Goal: Information Seeking & Learning: Learn about a topic

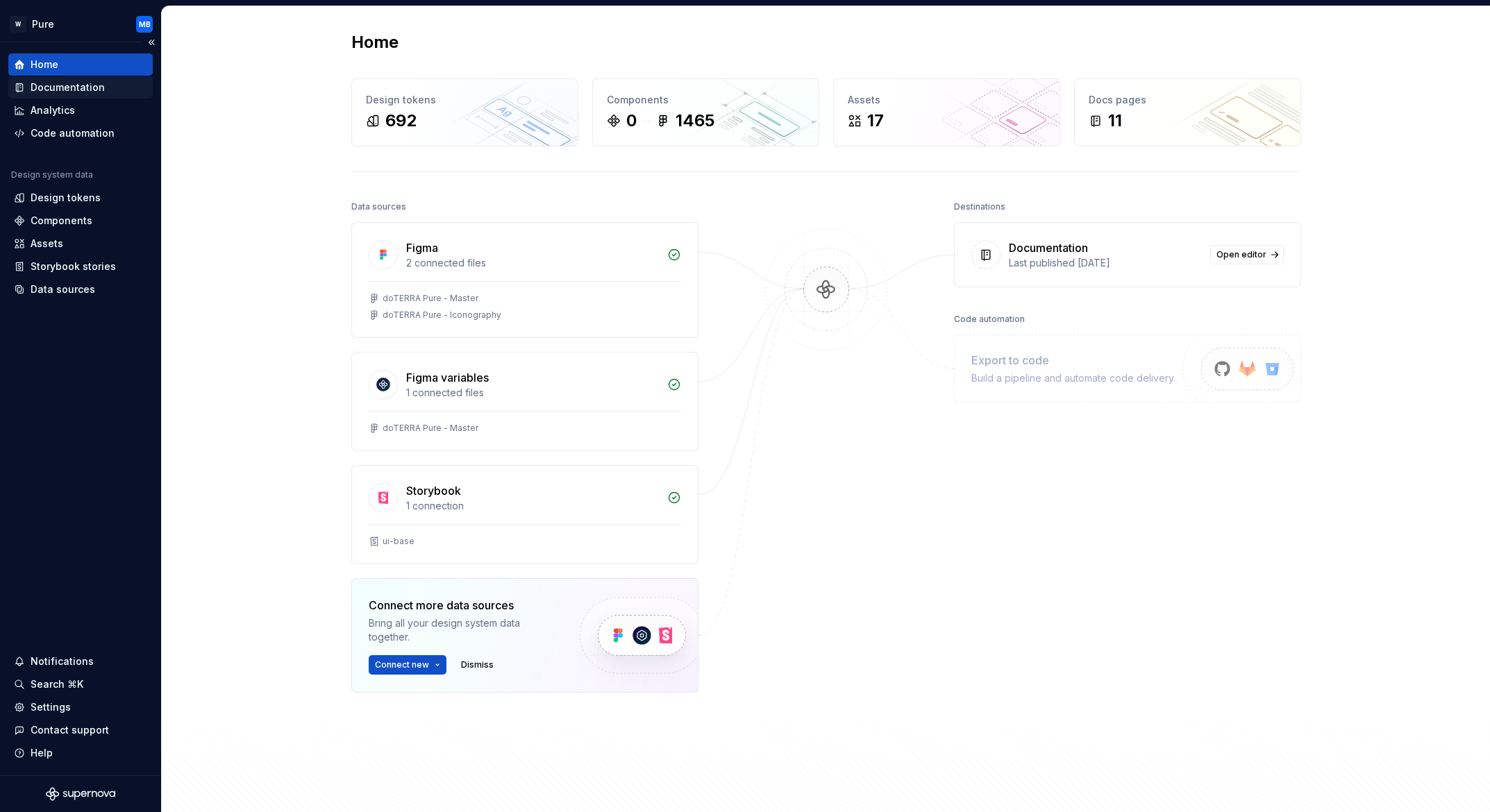
click at [95, 91] on div "Documentation" at bounding box center [67, 87] width 74 height 14
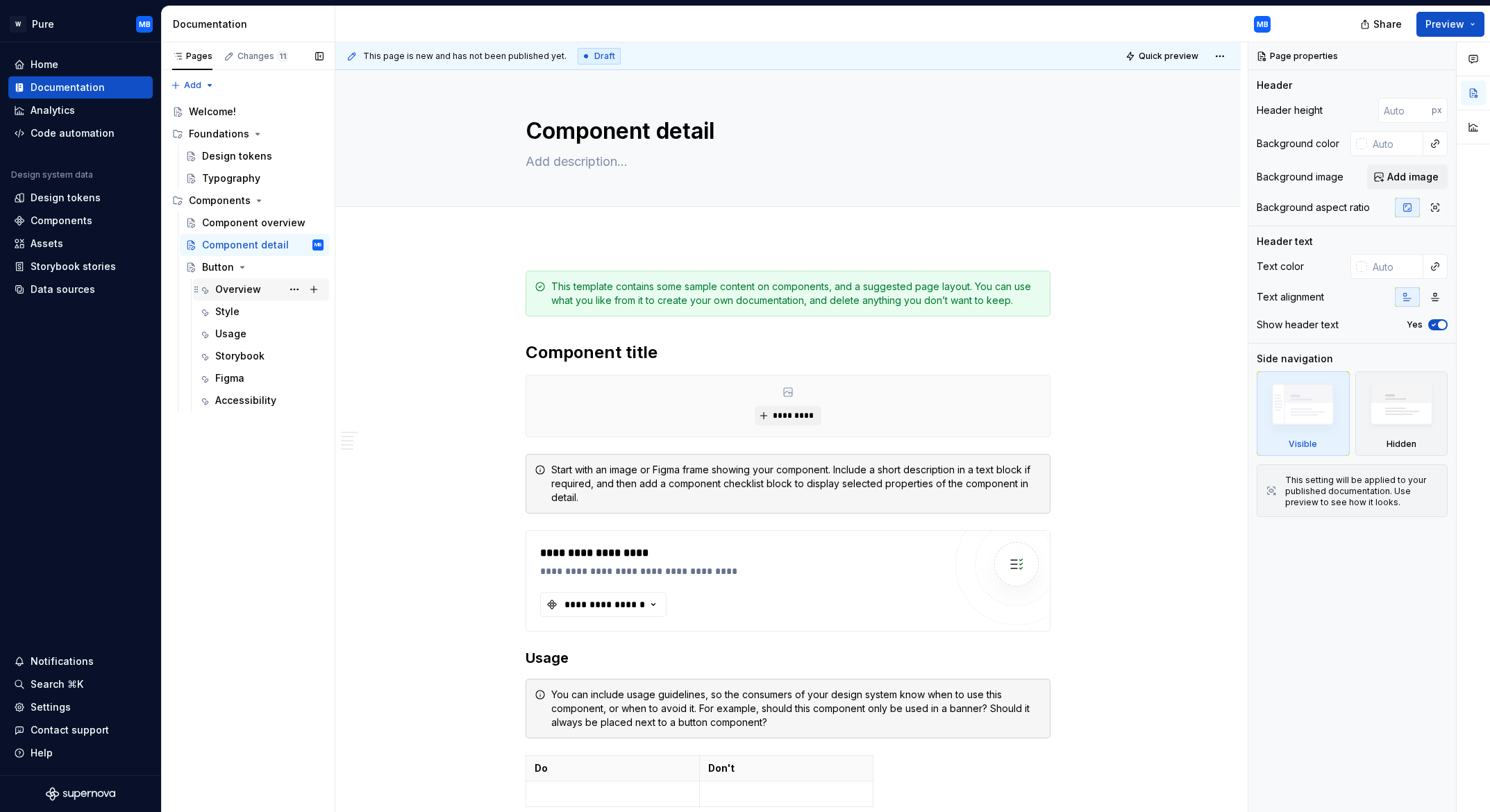
click at [242, 287] on div "Overview" at bounding box center [238, 289] width 46 height 14
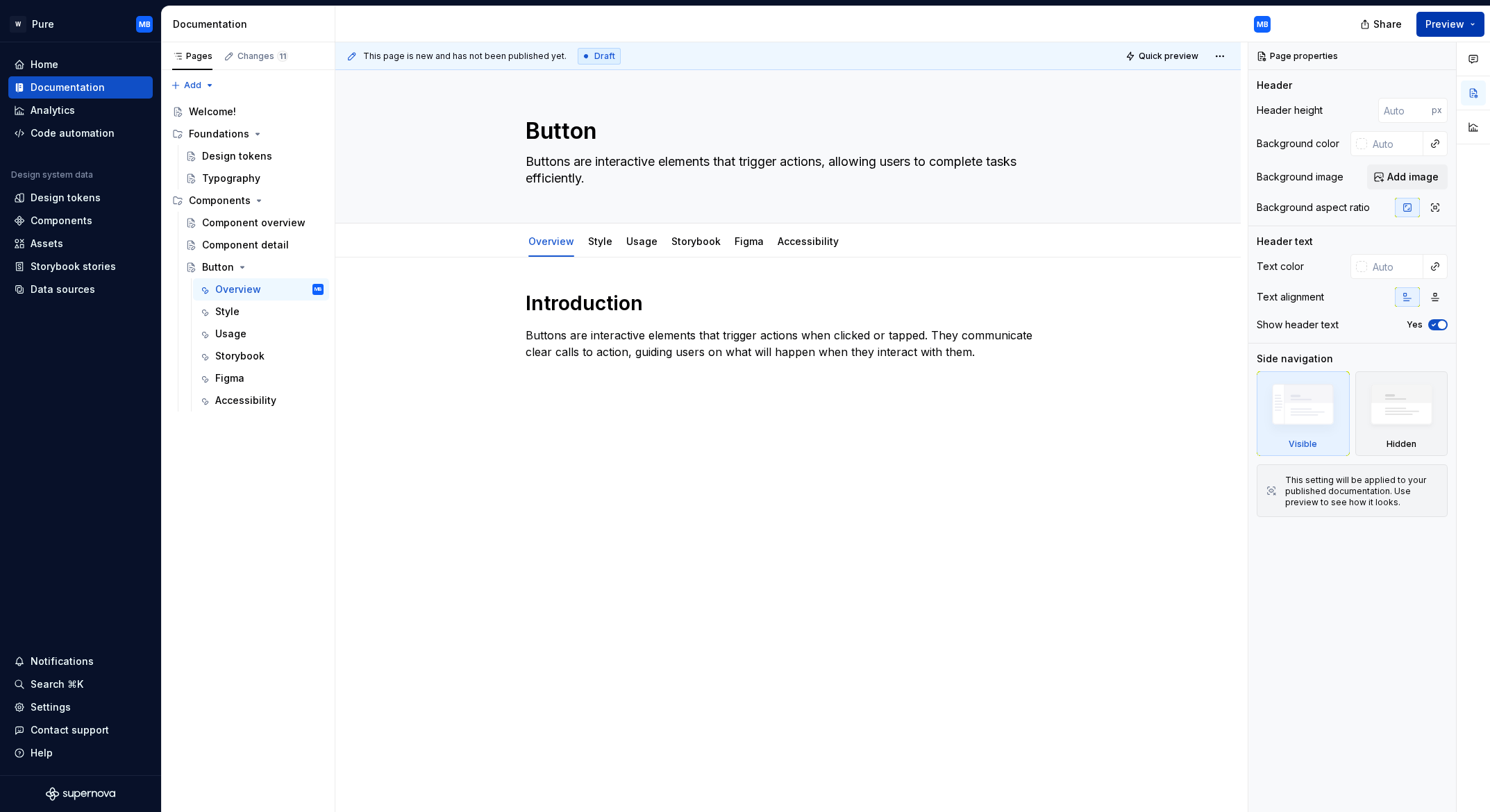
click at [1469, 17] on button "Preview" at bounding box center [1449, 24] width 68 height 25
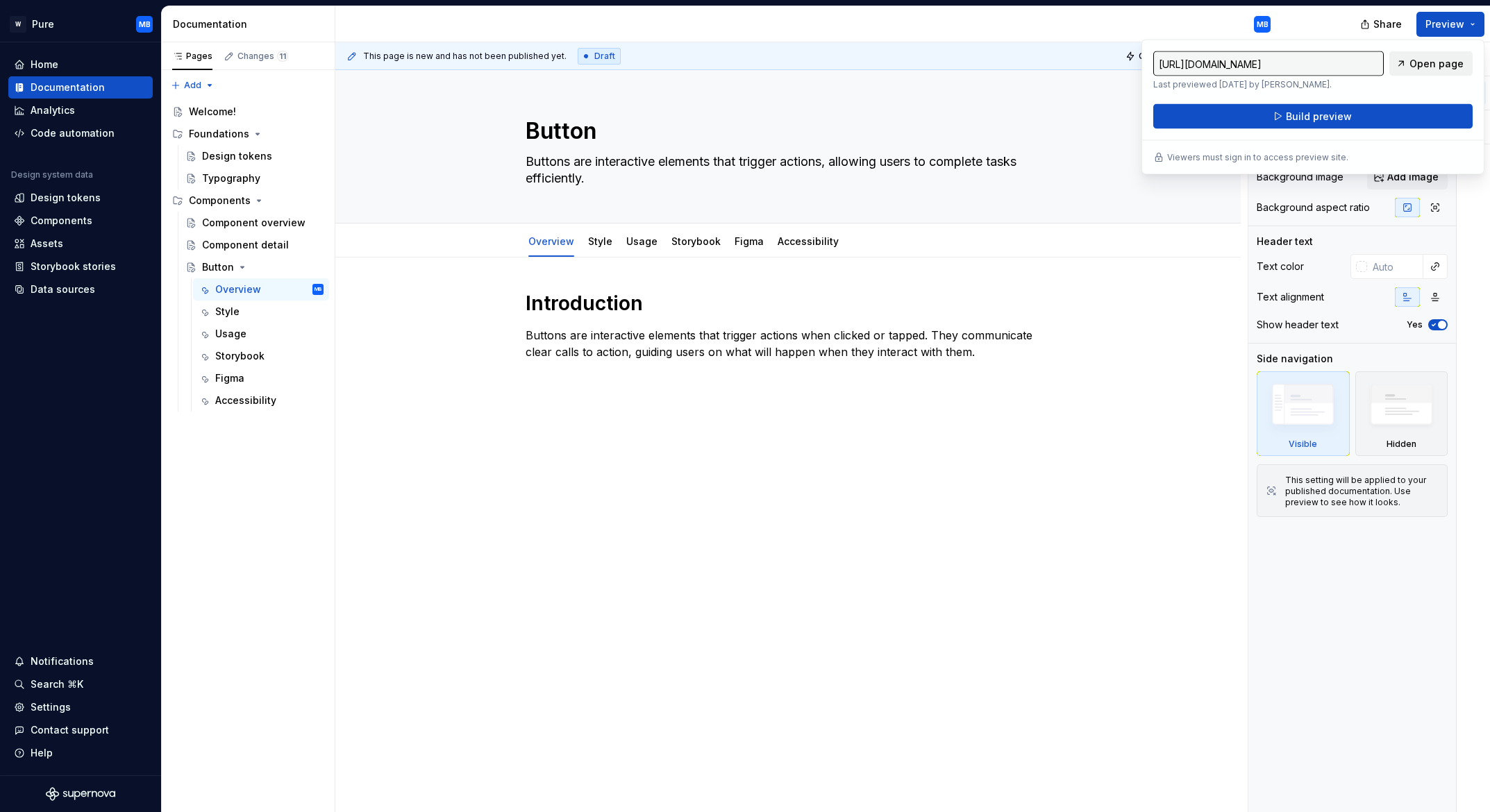
click at [1432, 60] on span "Open page" at bounding box center [1436, 64] width 54 height 14
click at [258, 311] on div "Style" at bounding box center [269, 312] width 109 height 20
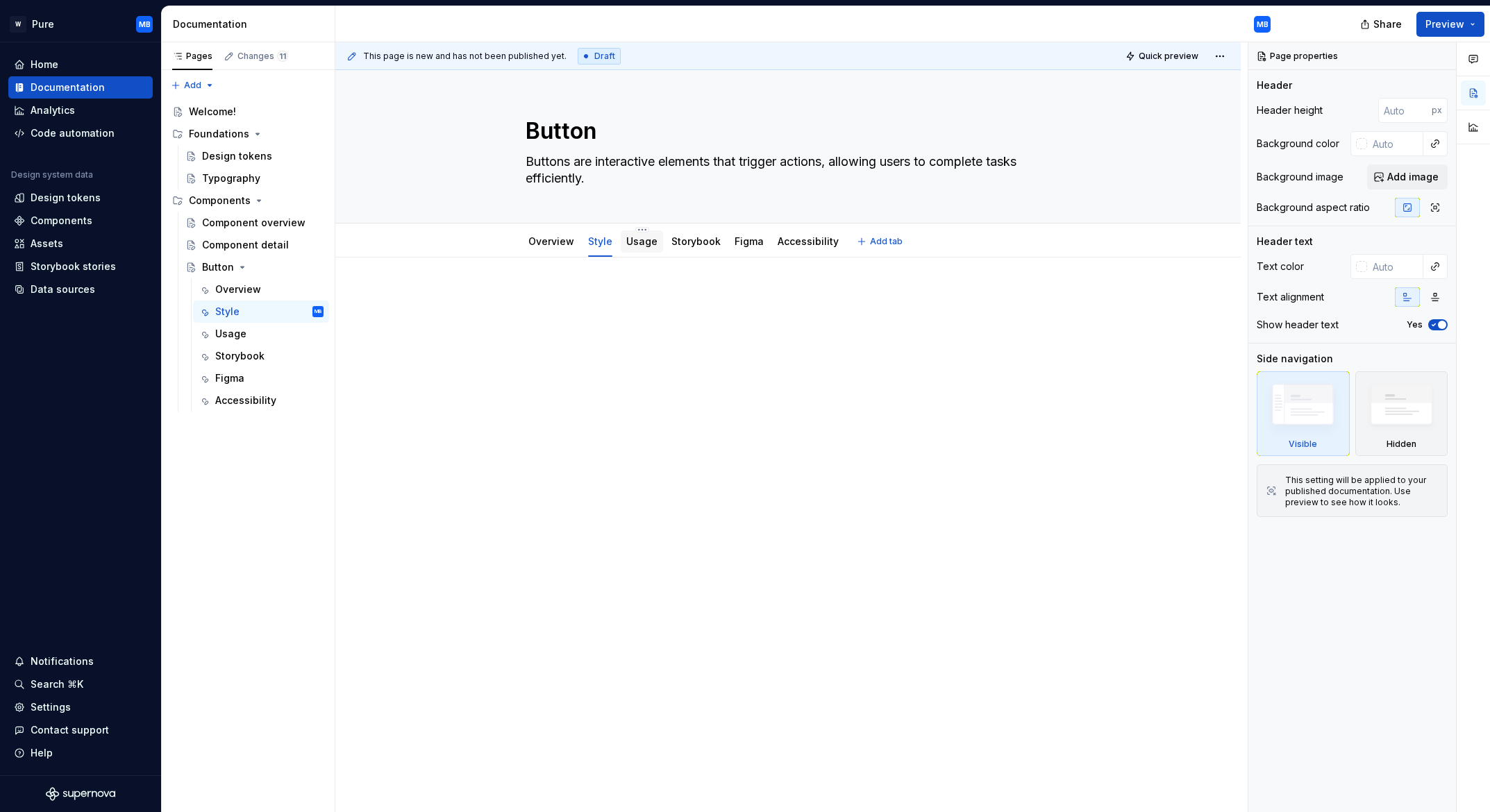
click at [647, 240] on link "Usage" at bounding box center [642, 241] width 31 height 11
click at [693, 246] on link "Storybook" at bounding box center [696, 241] width 49 height 11
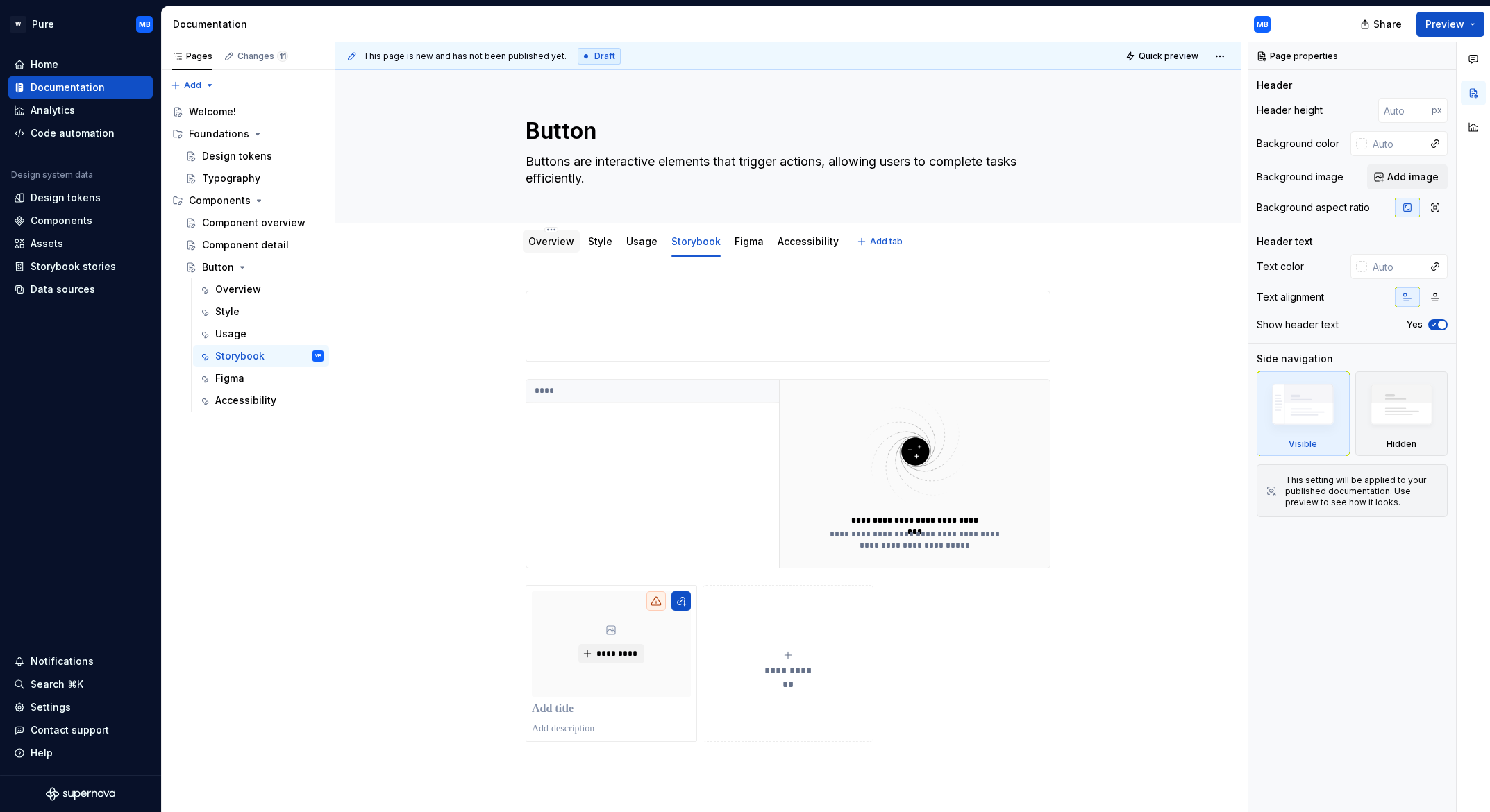
click at [558, 246] on link "Overview" at bounding box center [551, 241] width 46 height 11
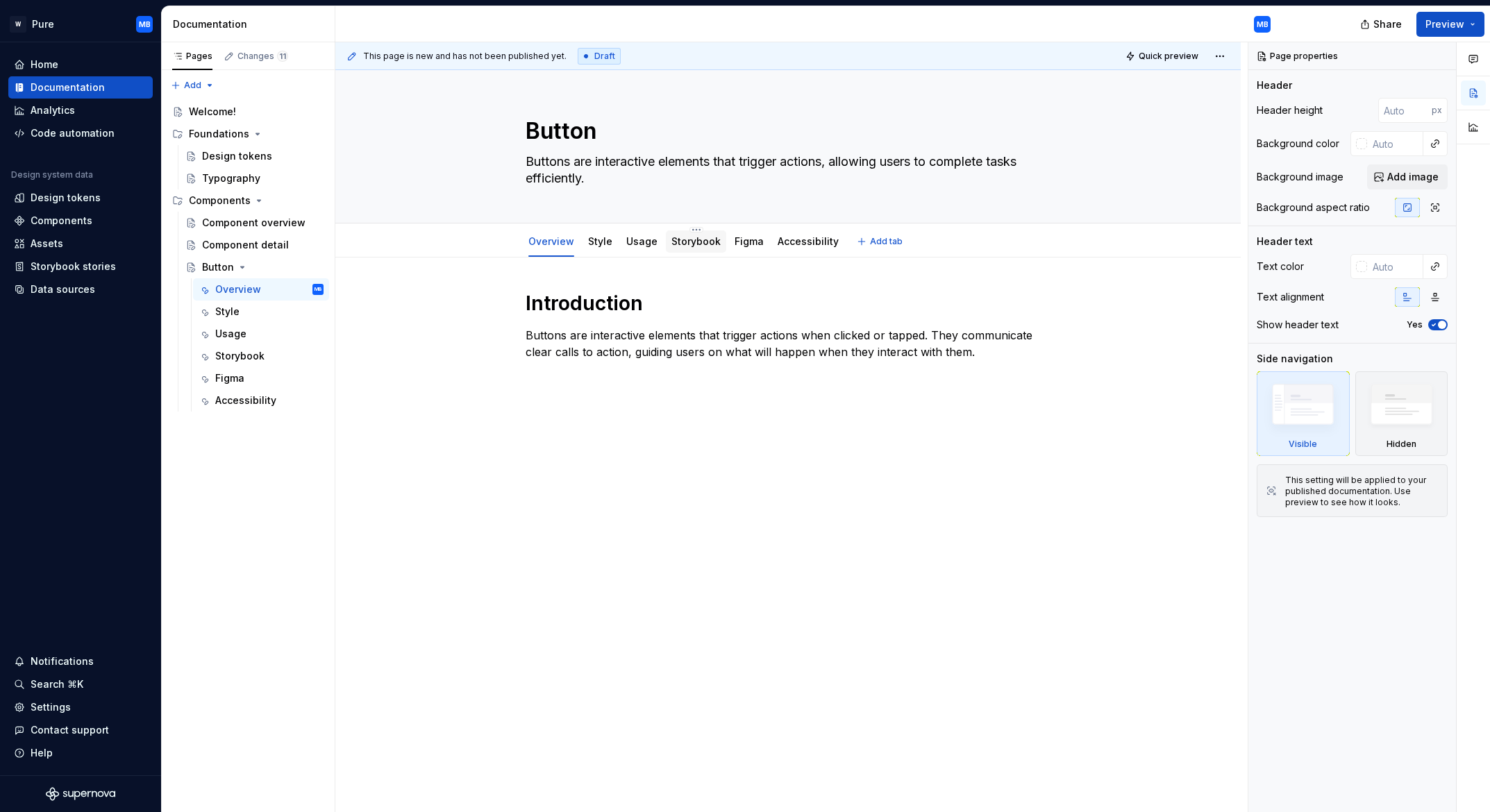
click at [705, 242] on link "Storybook" at bounding box center [696, 241] width 49 height 11
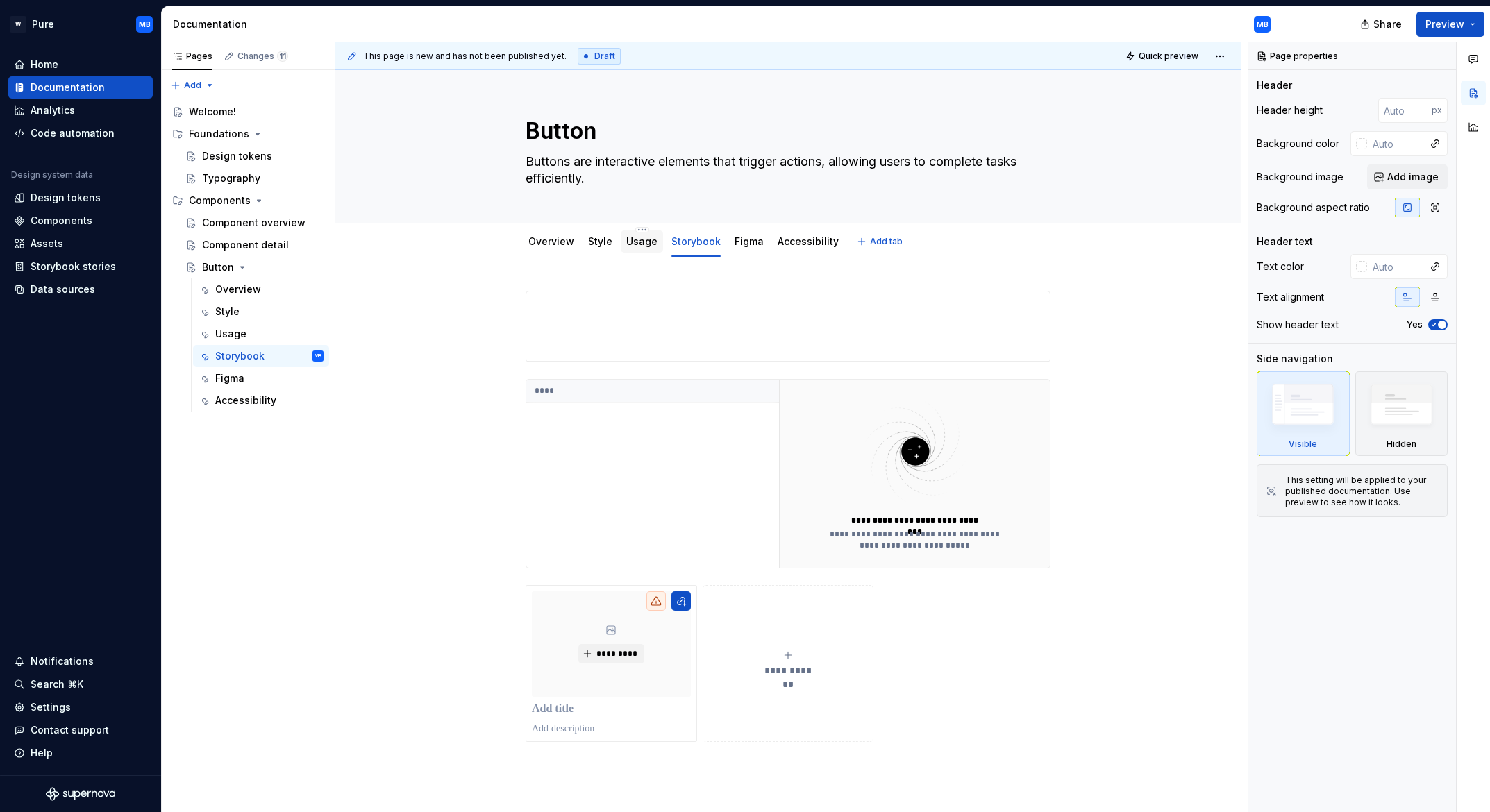
click at [635, 245] on link "Usage" at bounding box center [642, 241] width 31 height 11
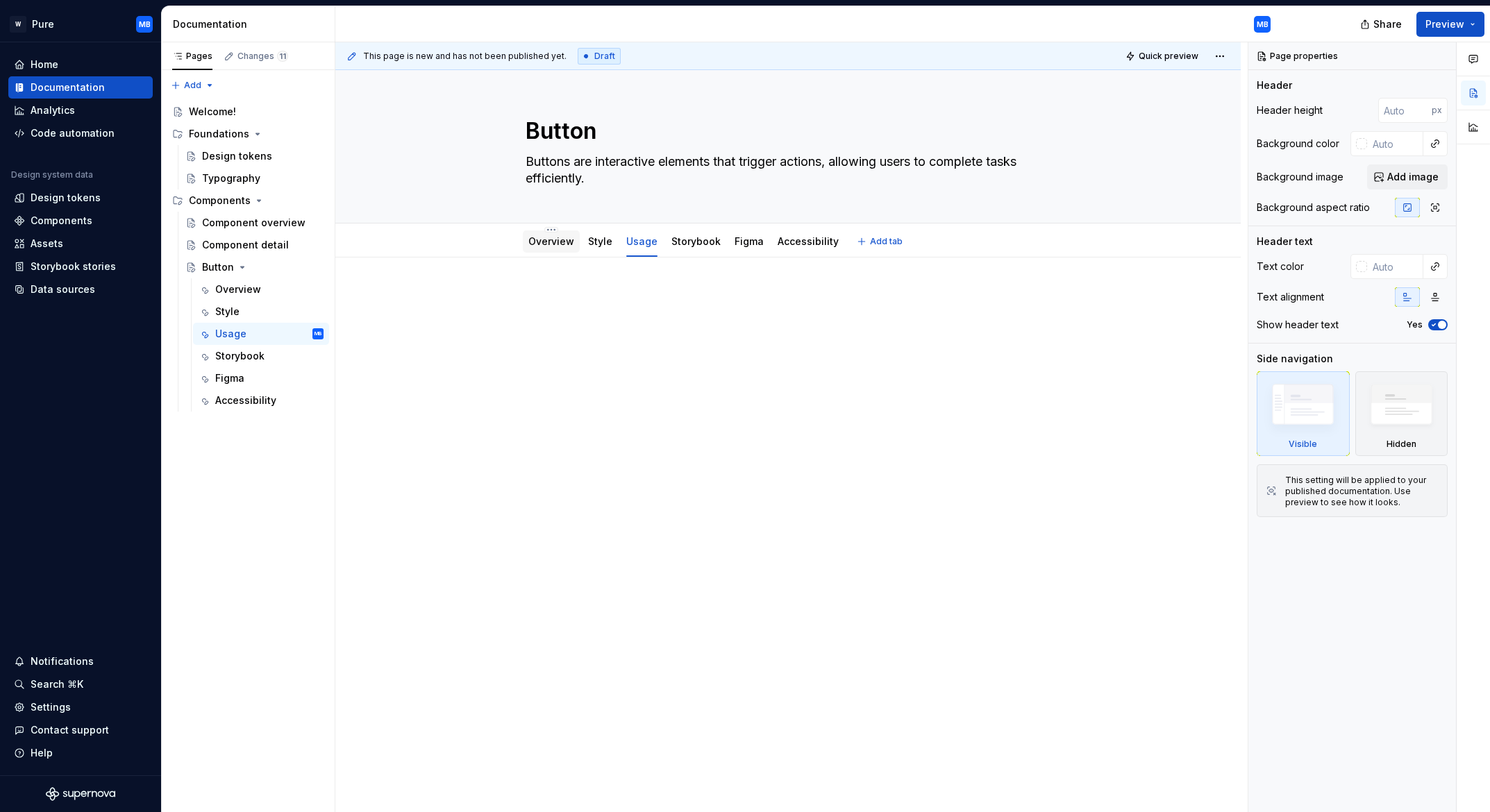
click at [553, 238] on link "Overview" at bounding box center [551, 241] width 46 height 11
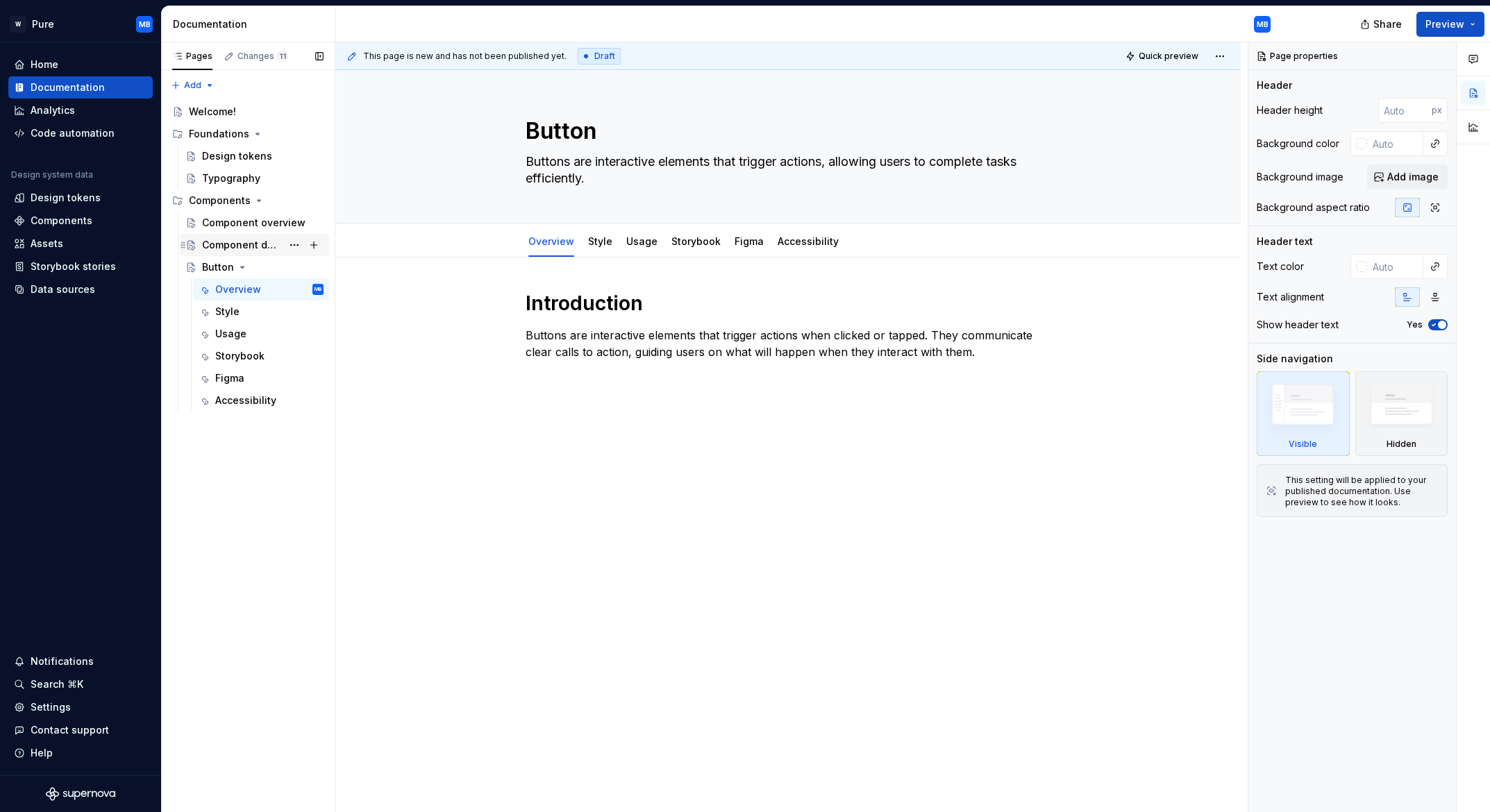
click at [269, 246] on div "Component detail" at bounding box center [242, 245] width 80 height 14
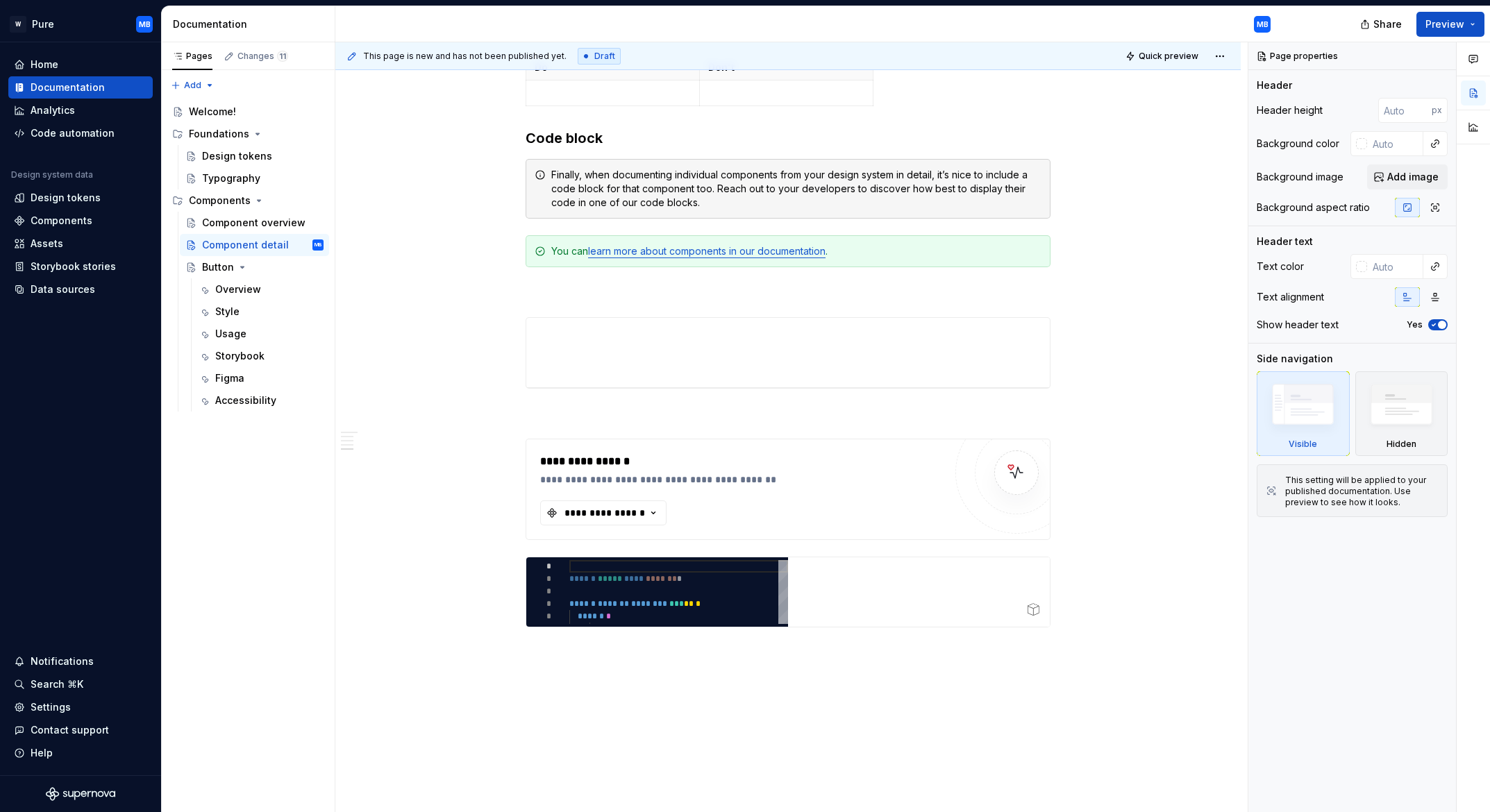
scroll to position [1172, 0]
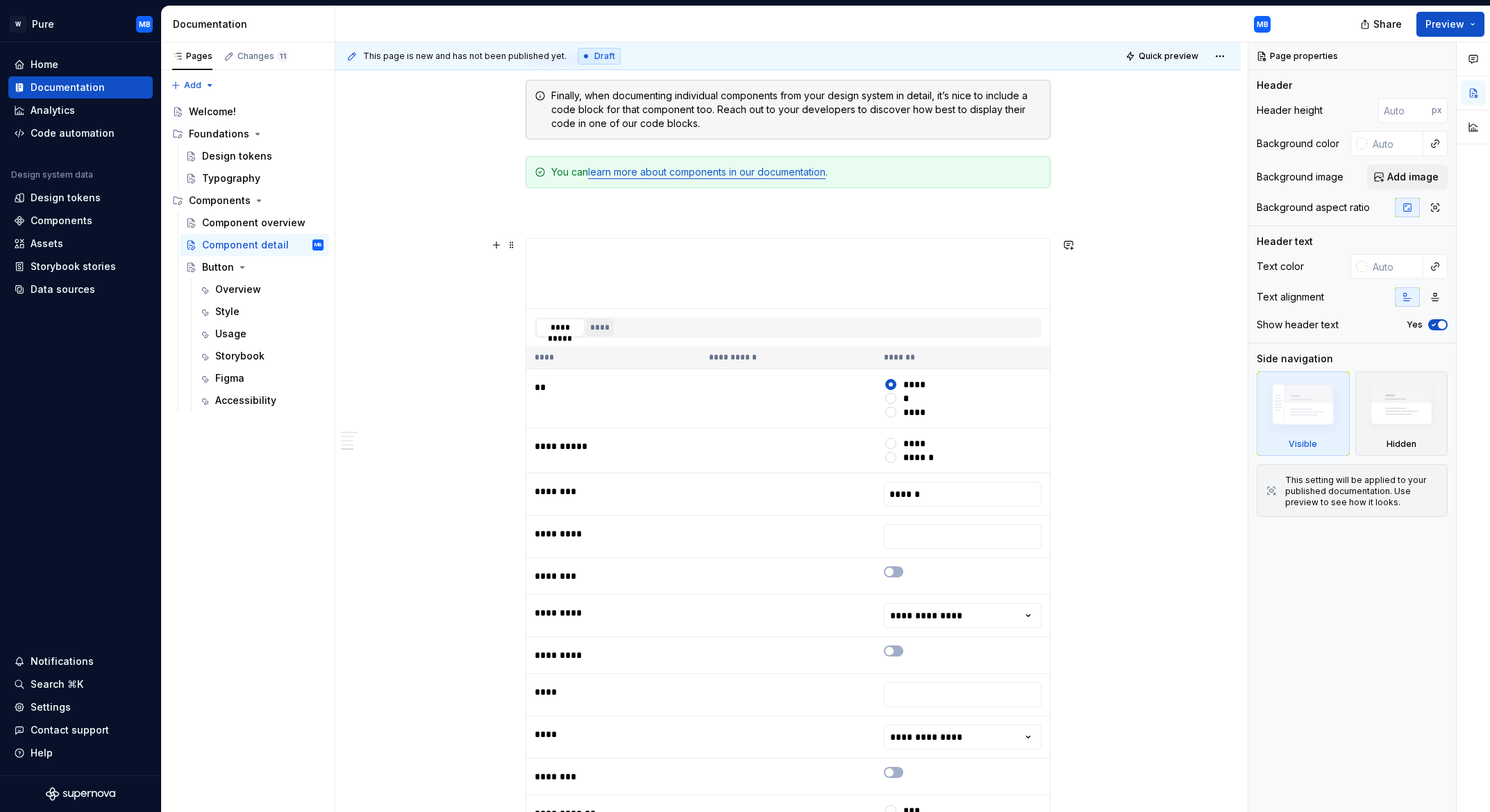
click at [599, 327] on button "****" at bounding box center [600, 327] width 29 height 18
type textarea "*"
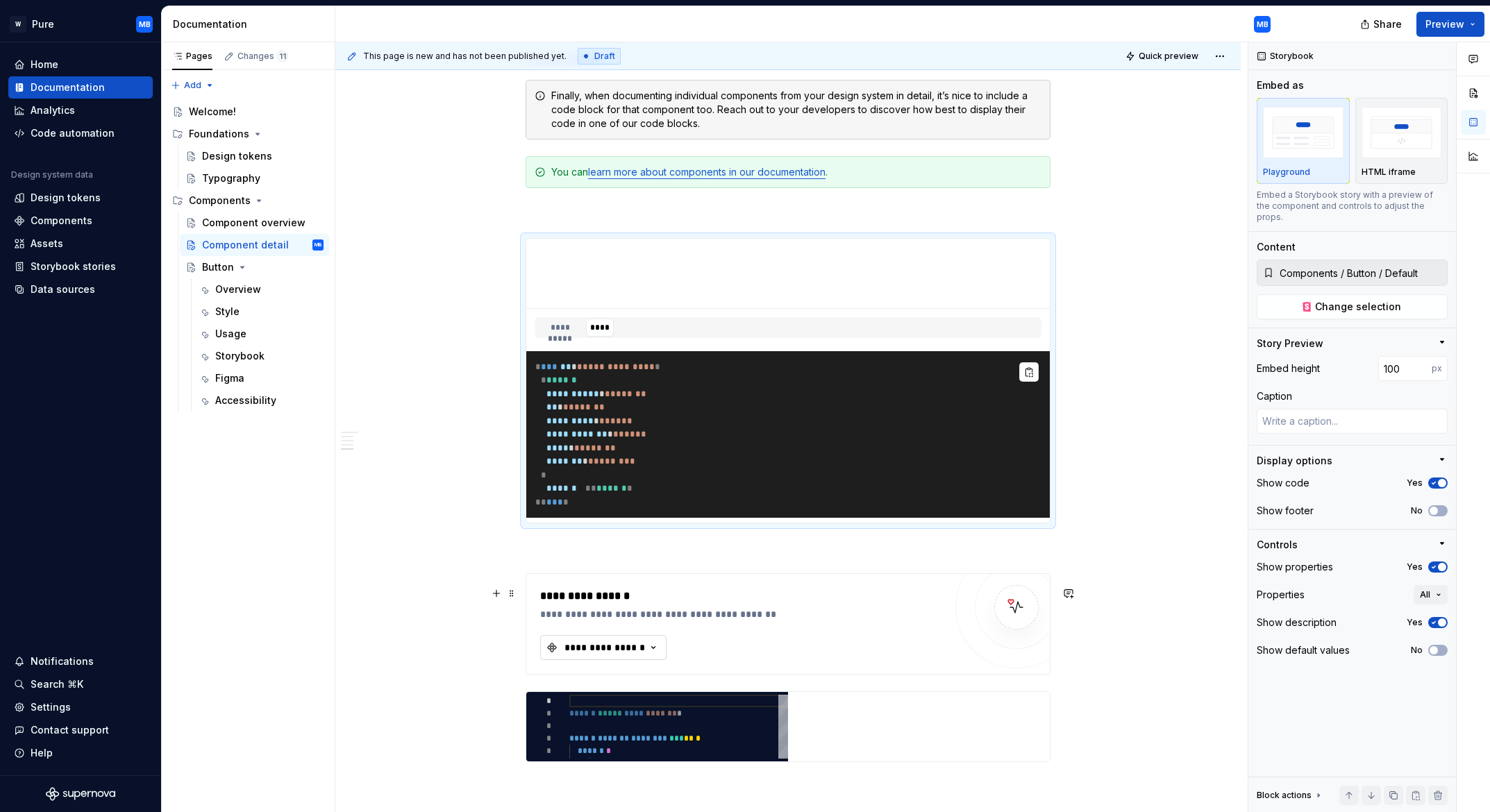
scroll to position [1287, 0]
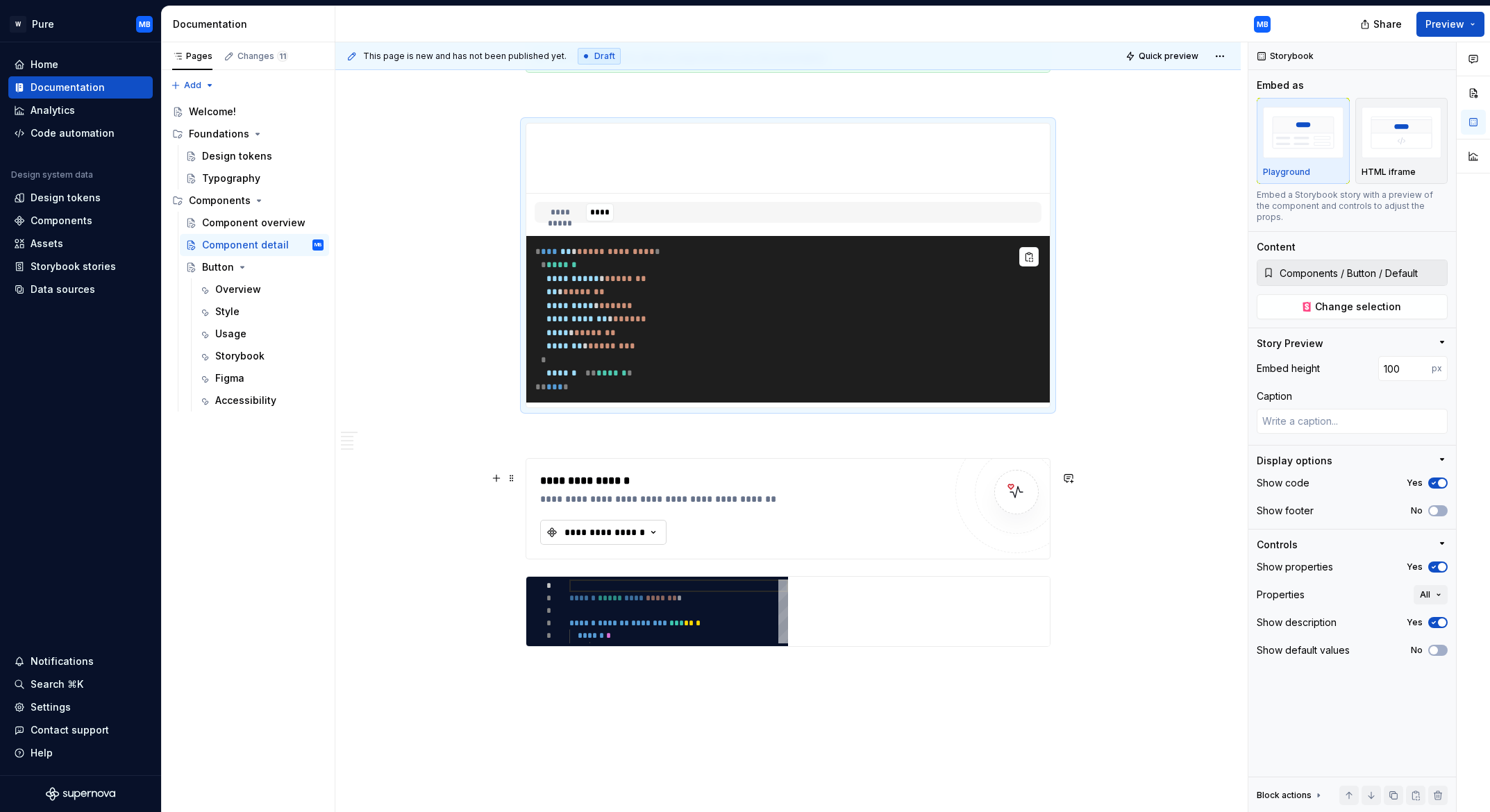
click at [624, 539] on div "**********" at bounding box center [605, 532] width 83 height 14
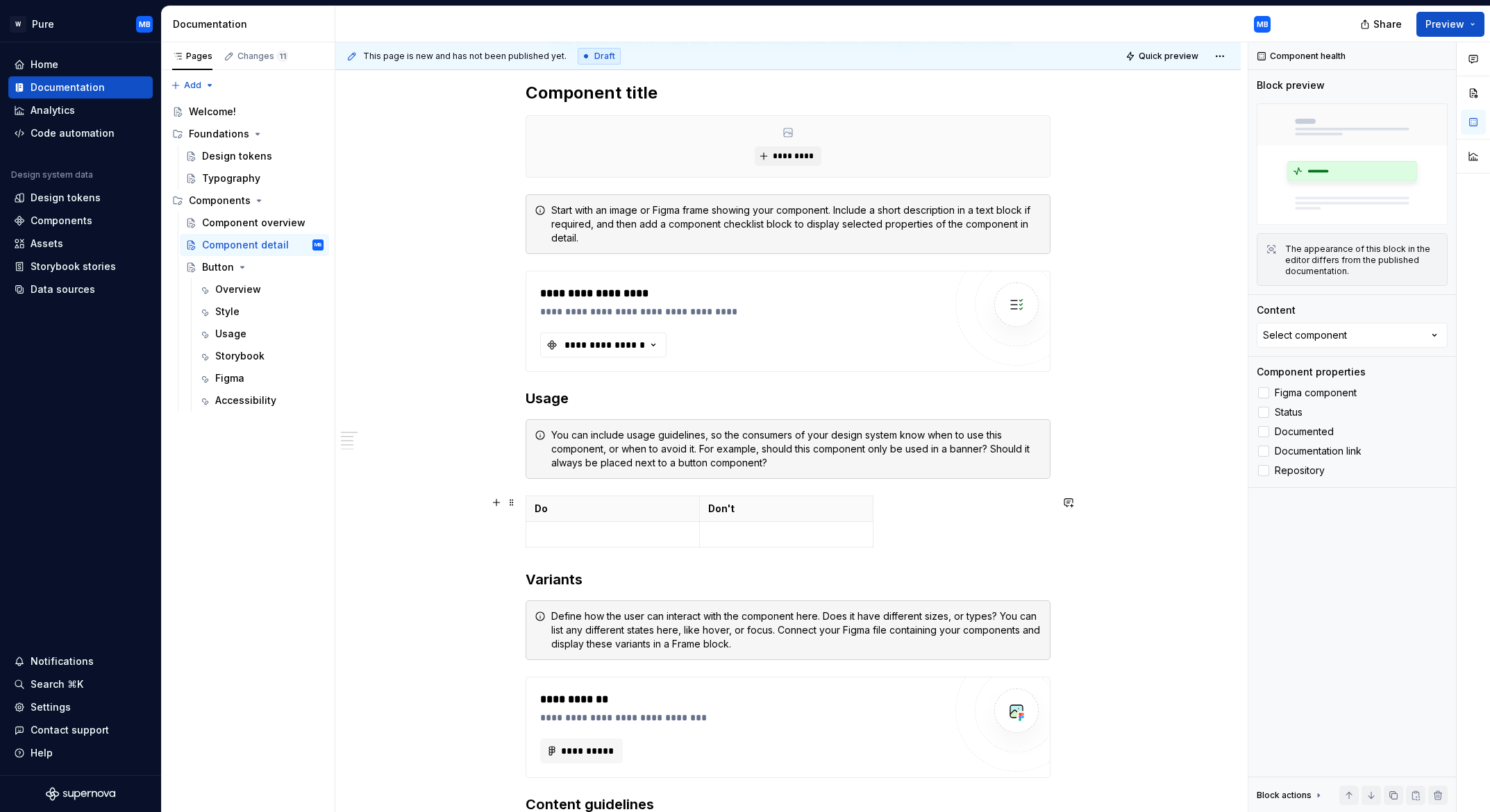
scroll to position [97, 0]
